Goal: Task Accomplishment & Management: Use online tool/utility

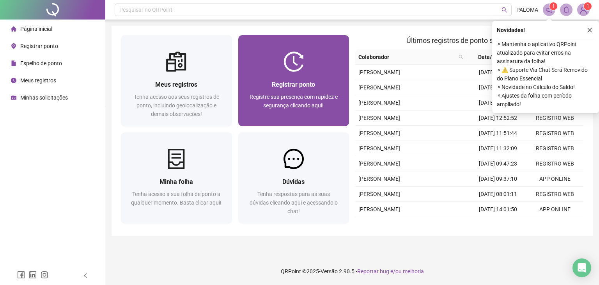
click at [284, 78] on div "Registrar ponto Registre sua presença com rapidez e segurança clicando aqui!" at bounding box center [293, 99] width 111 height 54
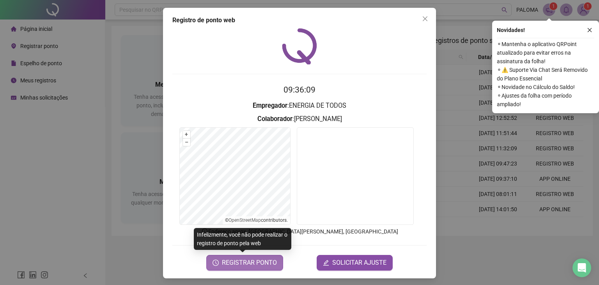
click at [256, 263] on span "REGISTRAR PONTO" at bounding box center [249, 262] width 55 height 9
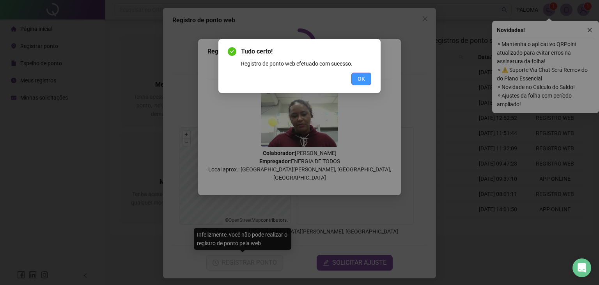
click at [364, 80] on span "OK" at bounding box center [360, 78] width 7 height 9
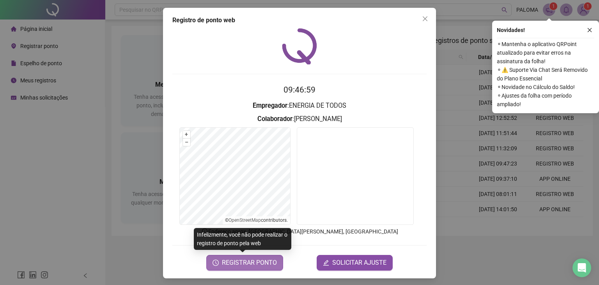
click at [237, 258] on span "REGISTRAR PONTO" at bounding box center [249, 262] width 55 height 9
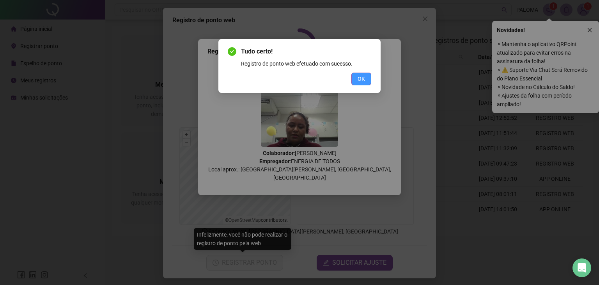
click at [363, 74] on button "OK" at bounding box center [361, 79] width 20 height 12
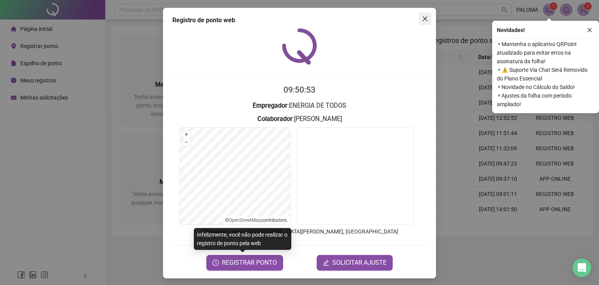
click at [422, 19] on icon "close" at bounding box center [425, 19] width 6 height 6
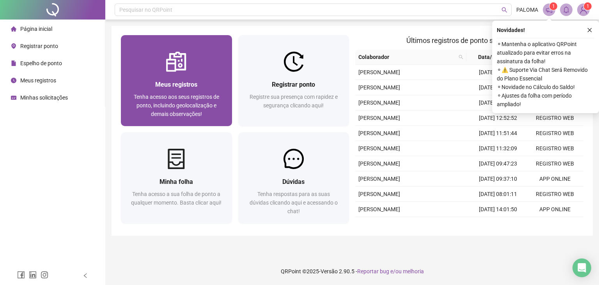
click at [192, 85] on span "Meus registros" at bounding box center [176, 84] width 42 height 7
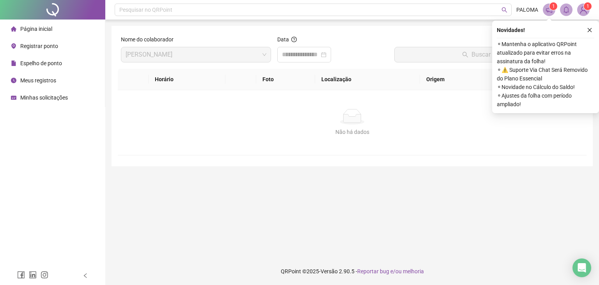
click at [44, 49] on span "Registrar ponto" at bounding box center [39, 46] width 38 height 6
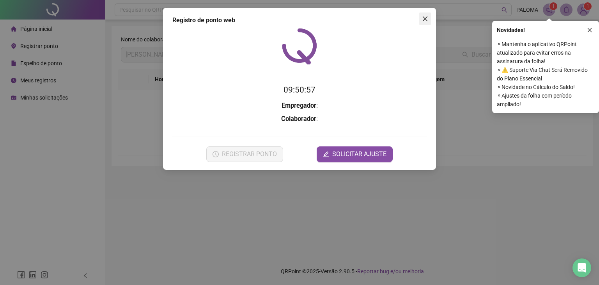
click at [422, 16] on icon "close" at bounding box center [425, 19] width 6 height 6
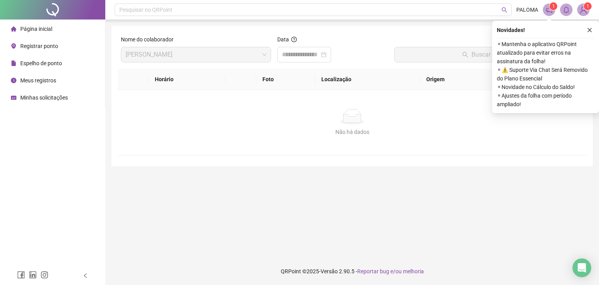
click at [61, 30] on li "Página inicial" at bounding box center [53, 29] width 102 height 16
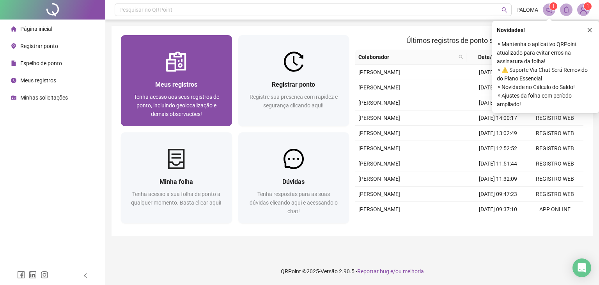
click at [136, 69] on div at bounding box center [176, 61] width 111 height 20
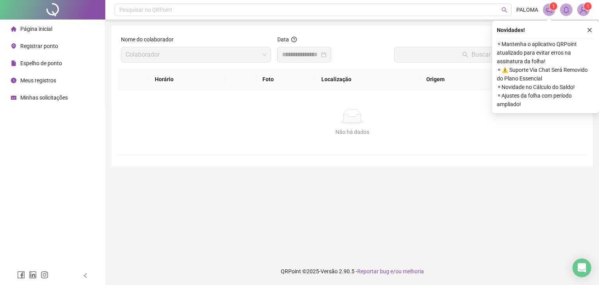
click at [42, 47] on span "Registrar ponto" at bounding box center [39, 46] width 38 height 6
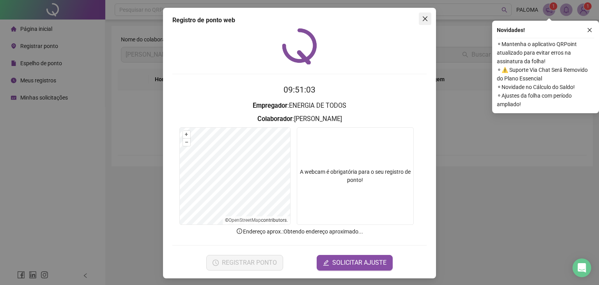
click at [423, 18] on icon "close" at bounding box center [425, 19] width 6 height 6
